Goal: Check status: Check status

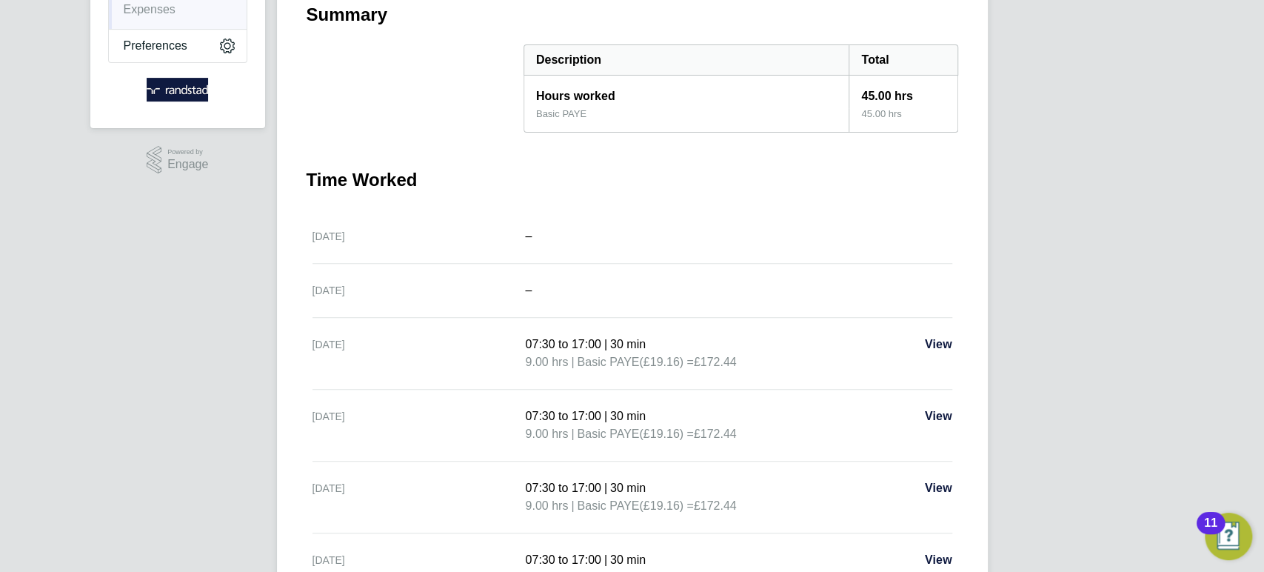
scroll to position [101, 0]
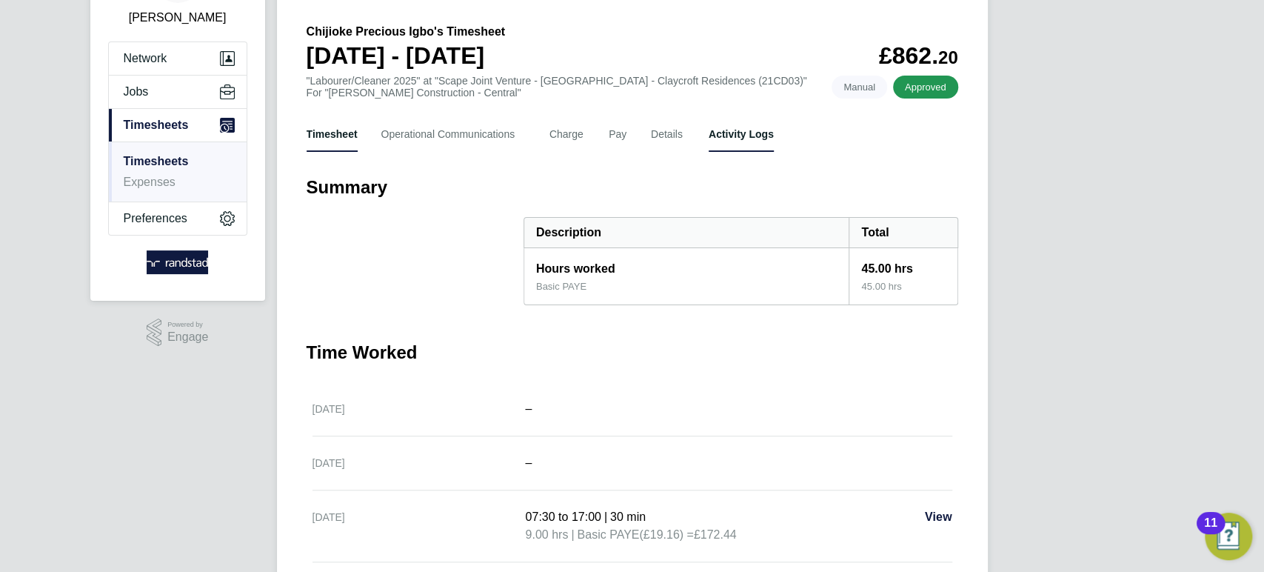
click at [721, 125] on Logs-tab "Activity Logs" at bounding box center [741, 134] width 65 height 36
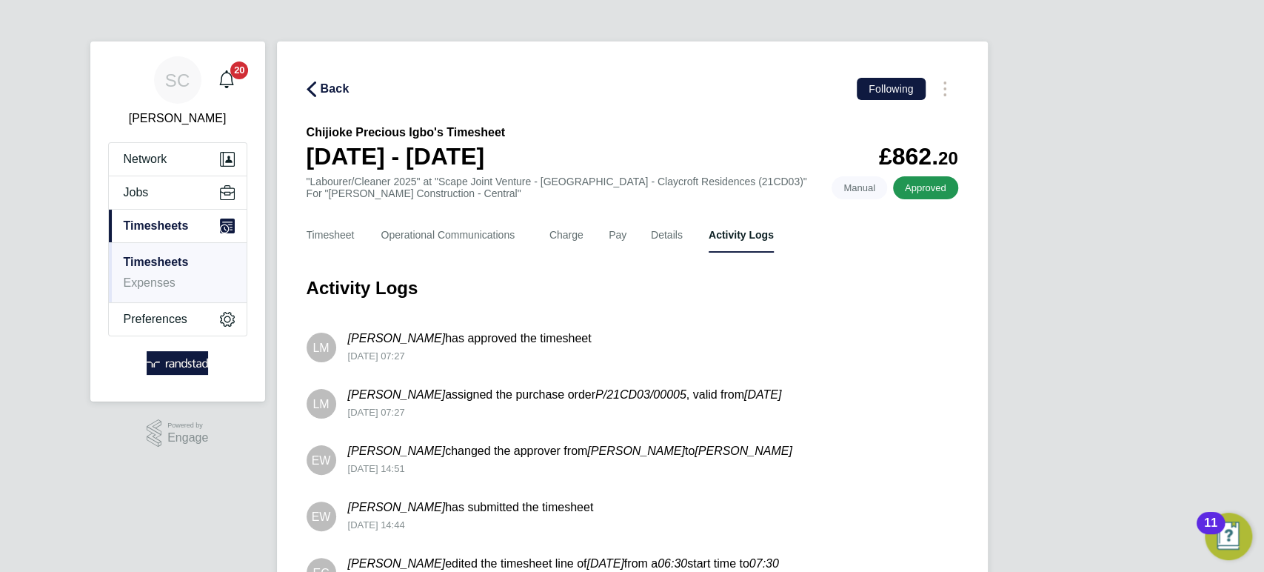
click at [328, 87] on span "Back" at bounding box center [335, 89] width 29 height 18
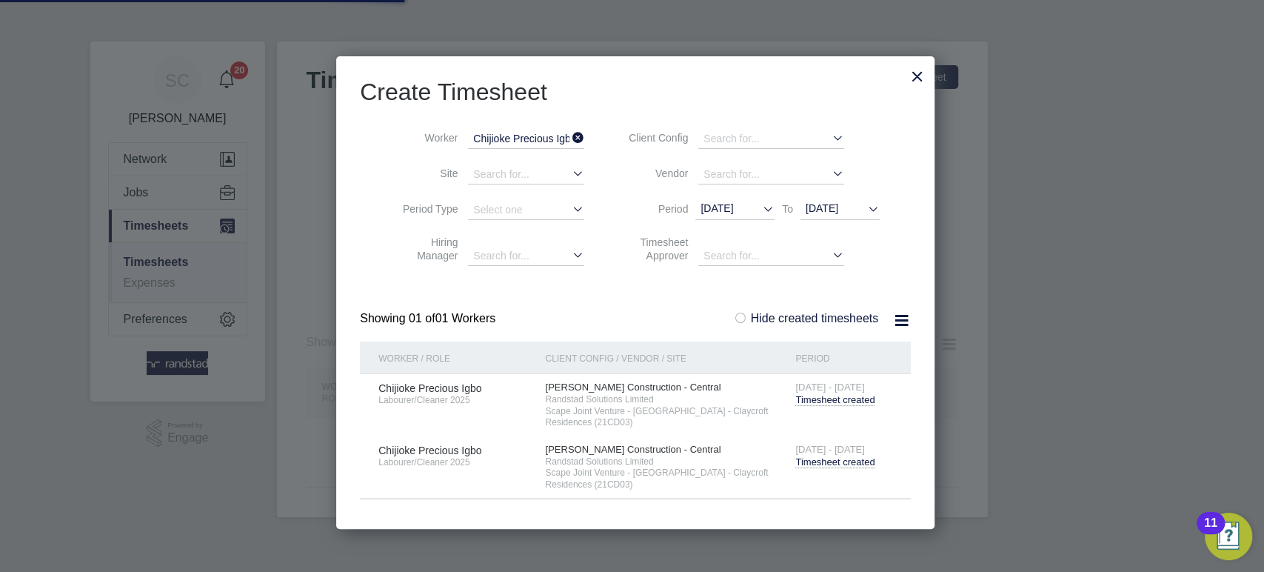
scroll to position [7, 7]
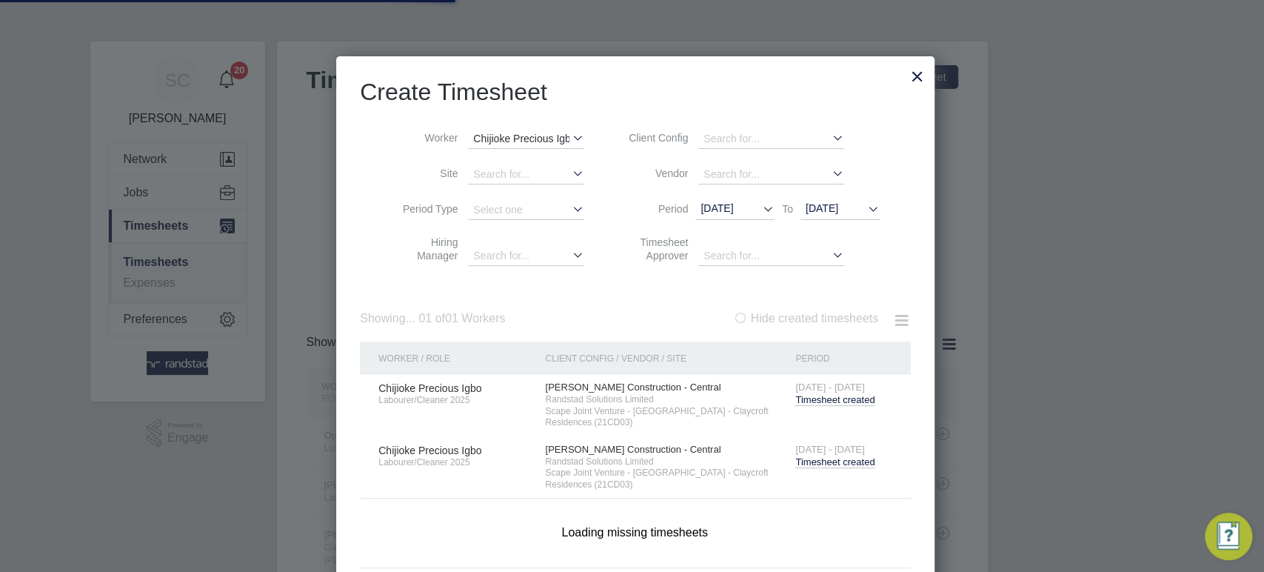
click at [487, 143] on input "Chijioke Precious Igbo" at bounding box center [526, 139] width 116 height 19
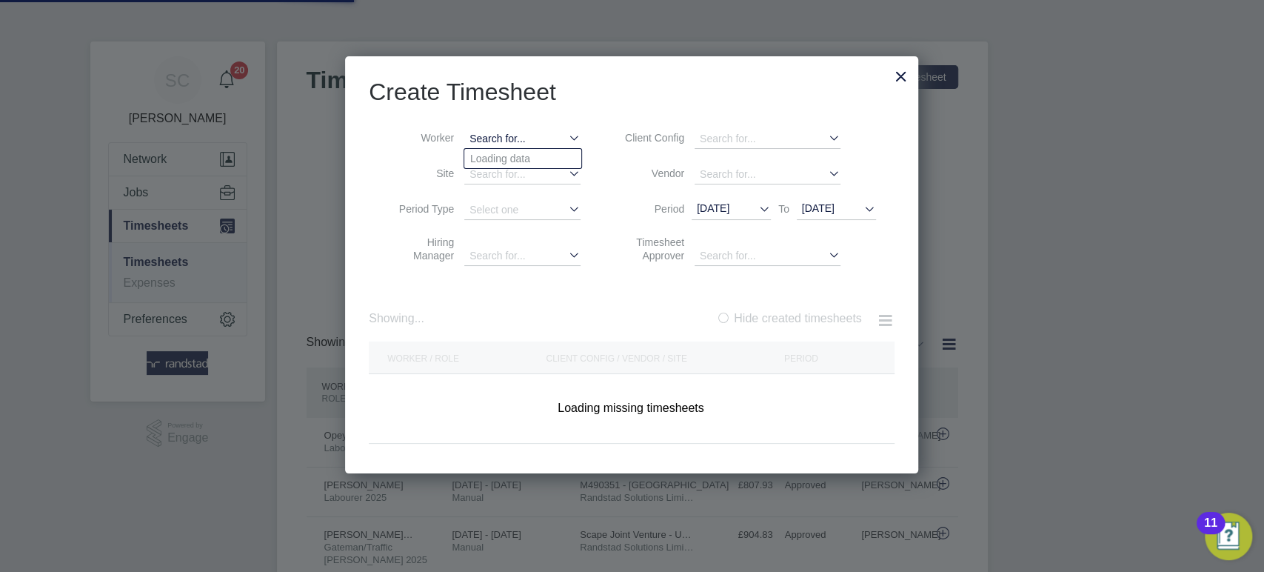
scroll to position [0, 0]
paste input "[DEMOGRAPHIC_DATA][PERSON_NAME]"
type input "[DEMOGRAPHIC_DATA][PERSON_NAME]"
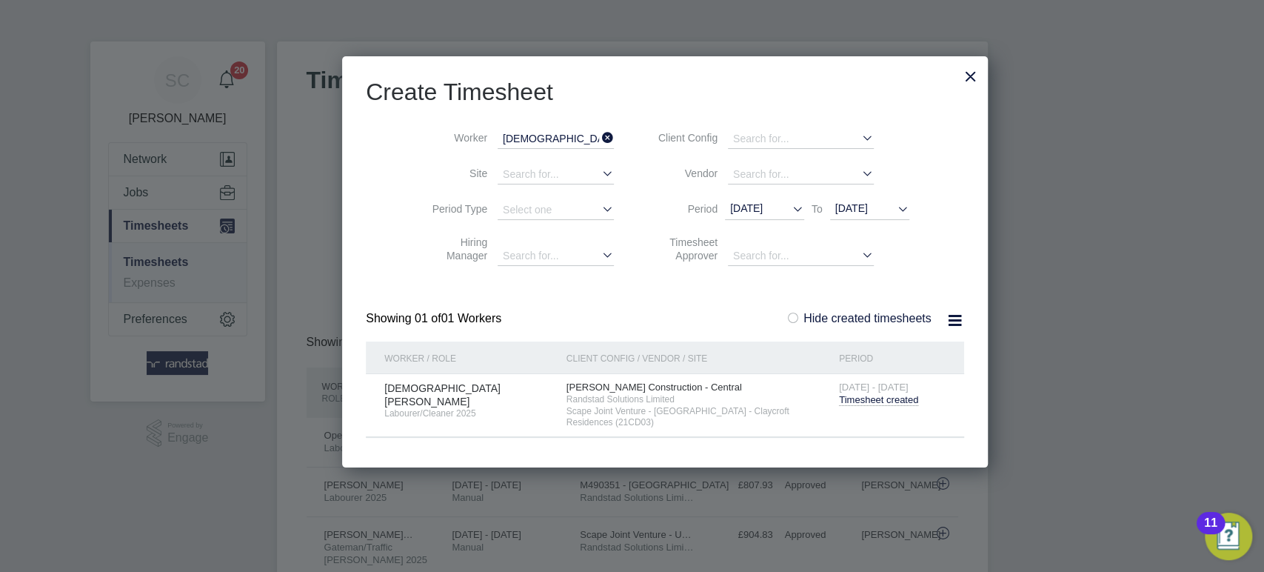
click at [839, 398] on span "Timesheet created" at bounding box center [878, 400] width 79 height 12
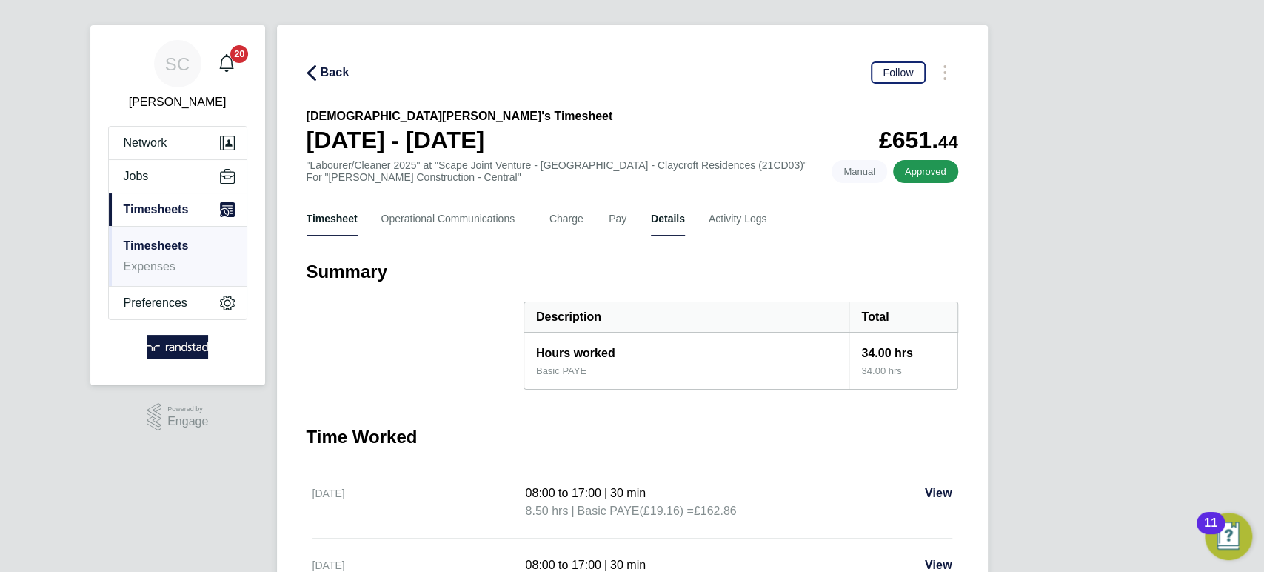
click at [664, 222] on button "Details" at bounding box center [668, 219] width 34 height 36
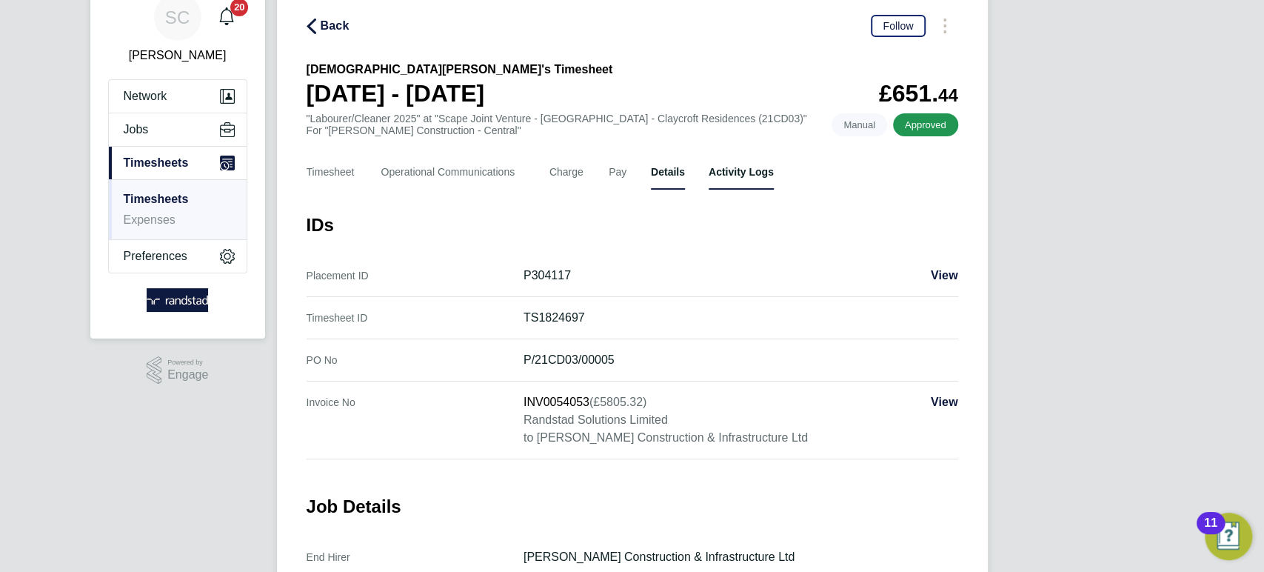
click at [737, 171] on Logs-tab "Activity Logs" at bounding box center [741, 172] width 65 height 36
